Goal: Navigation & Orientation: Find specific page/section

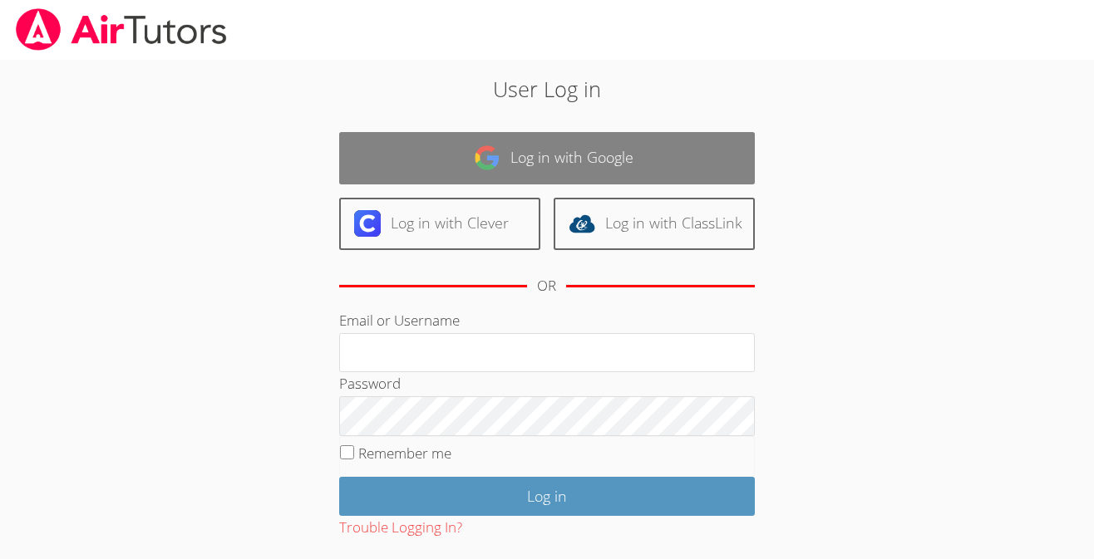
click at [536, 159] on link "Log in with Google" at bounding box center [547, 158] width 416 height 52
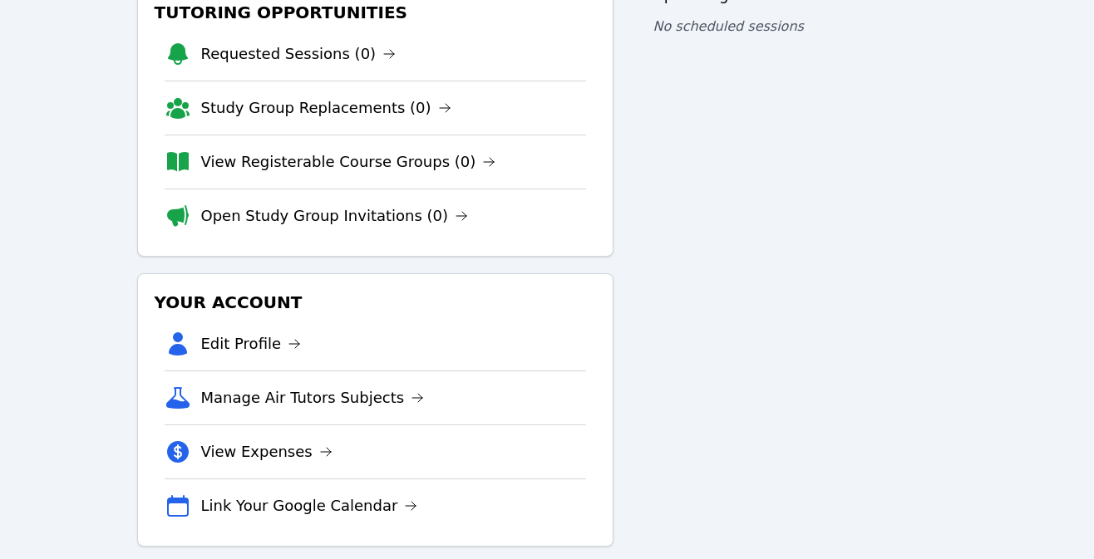
scroll to position [220, 0]
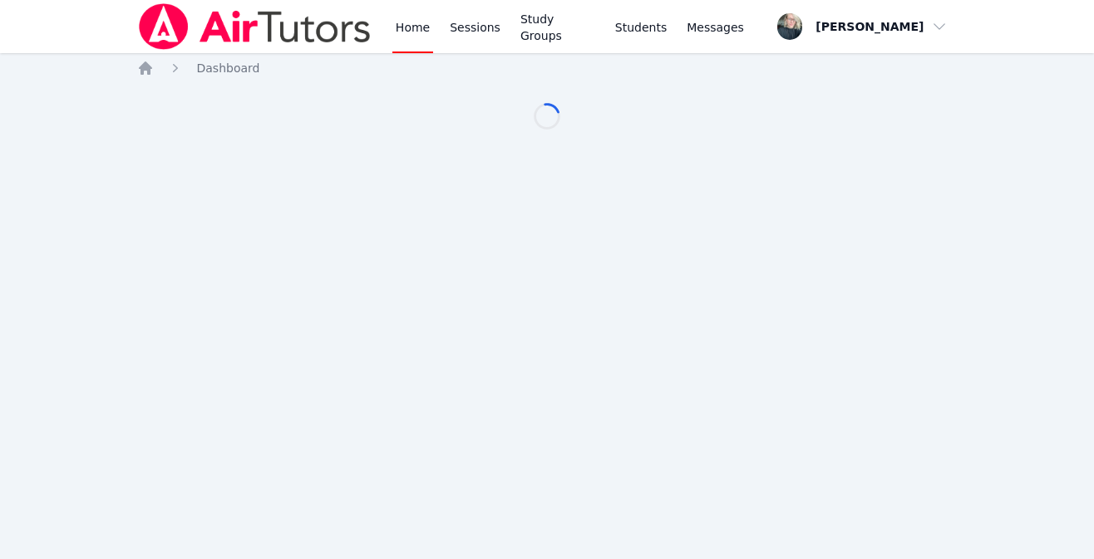
scroll to position [215, 0]
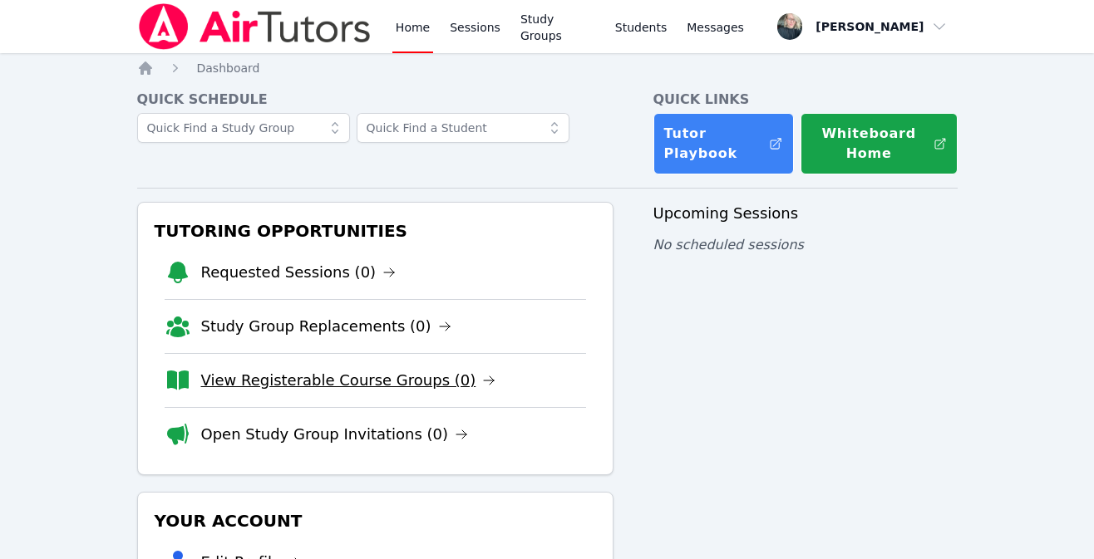
click at [326, 387] on link "View Registerable Course Groups (0)" at bounding box center [348, 380] width 295 height 23
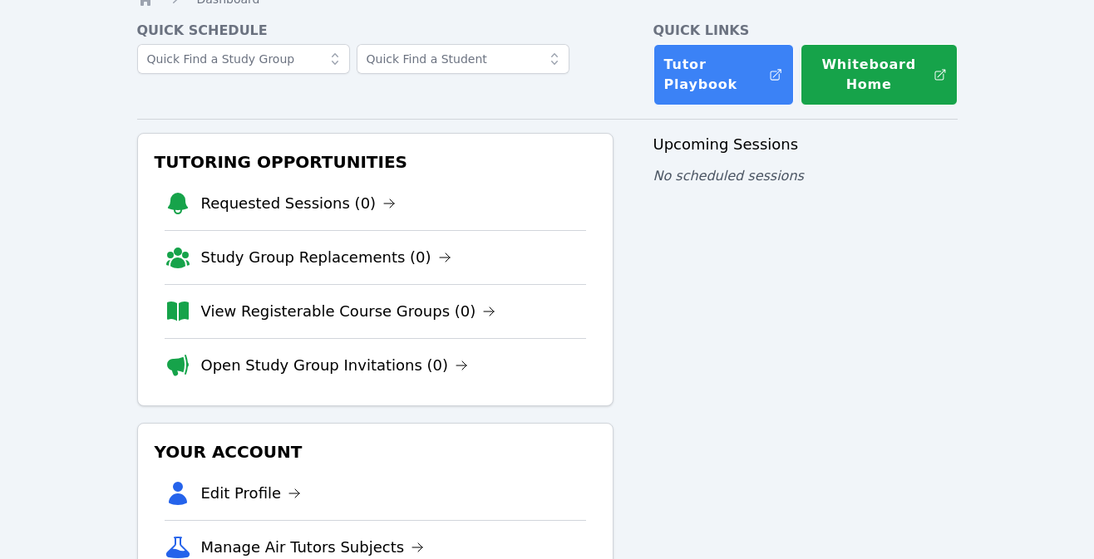
scroll to position [59, 0]
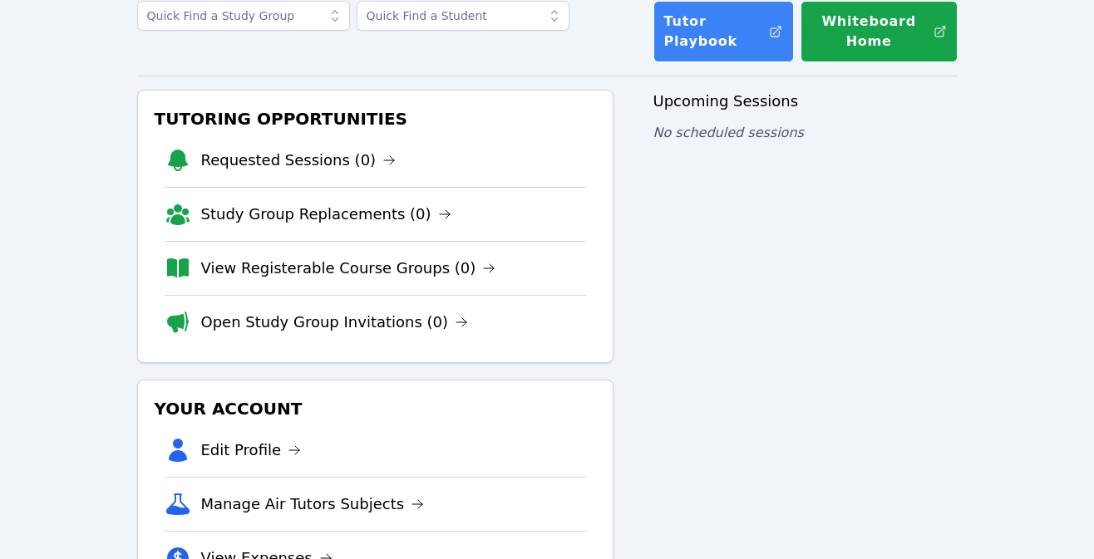
scroll to position [86, 0]
